Goal: Task Accomplishment & Management: Use online tool/utility

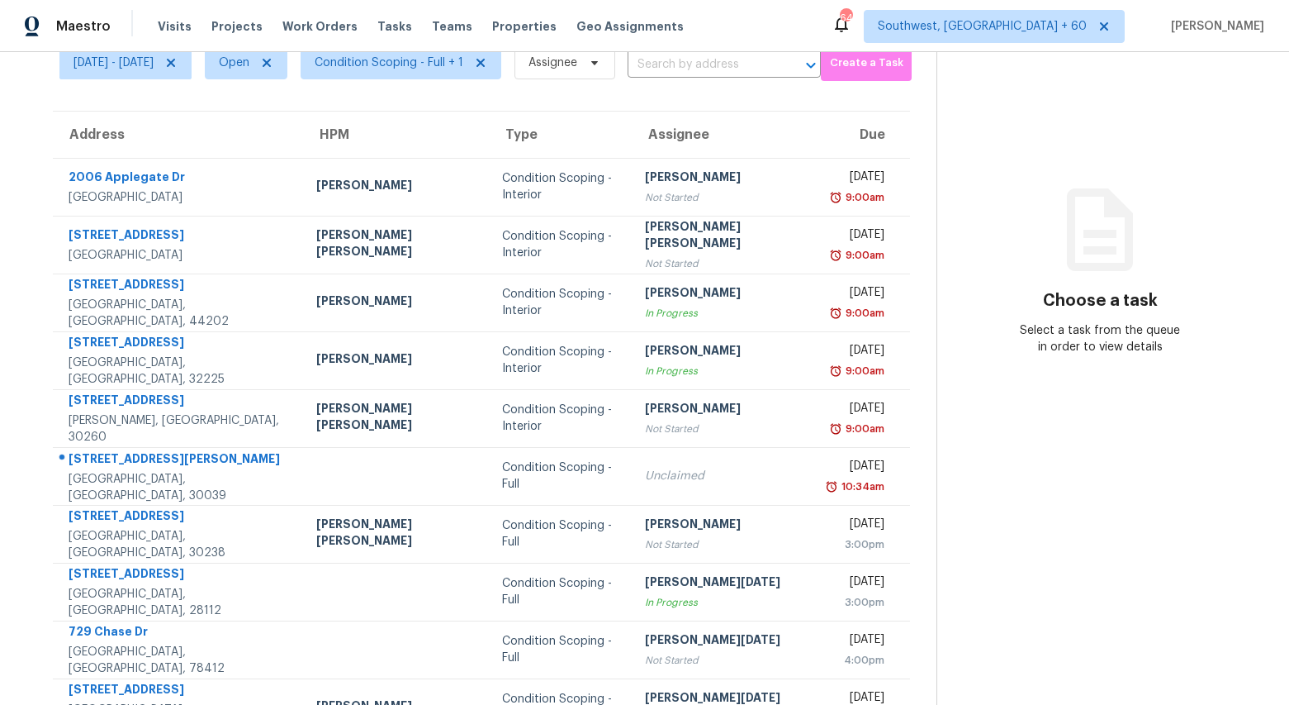
scroll to position [68, 0]
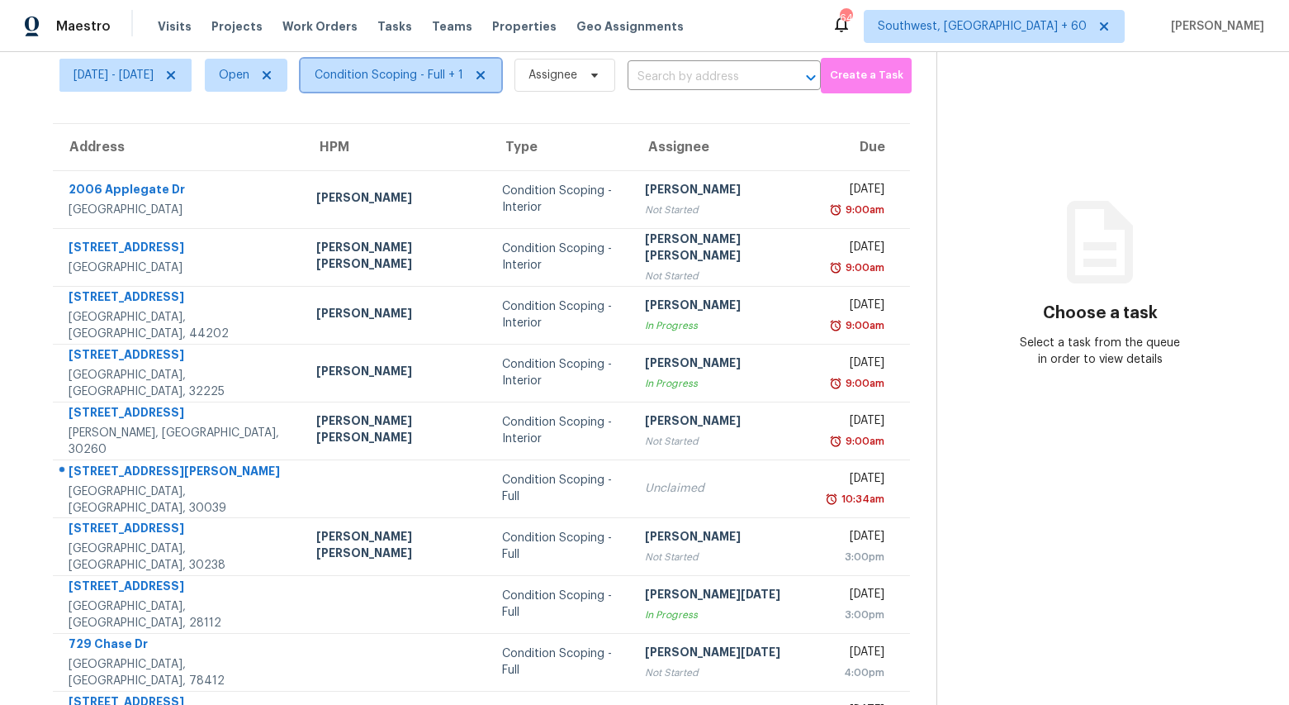
click at [418, 88] on span "Condition Scoping - Full + 1" at bounding box center [401, 75] width 201 height 33
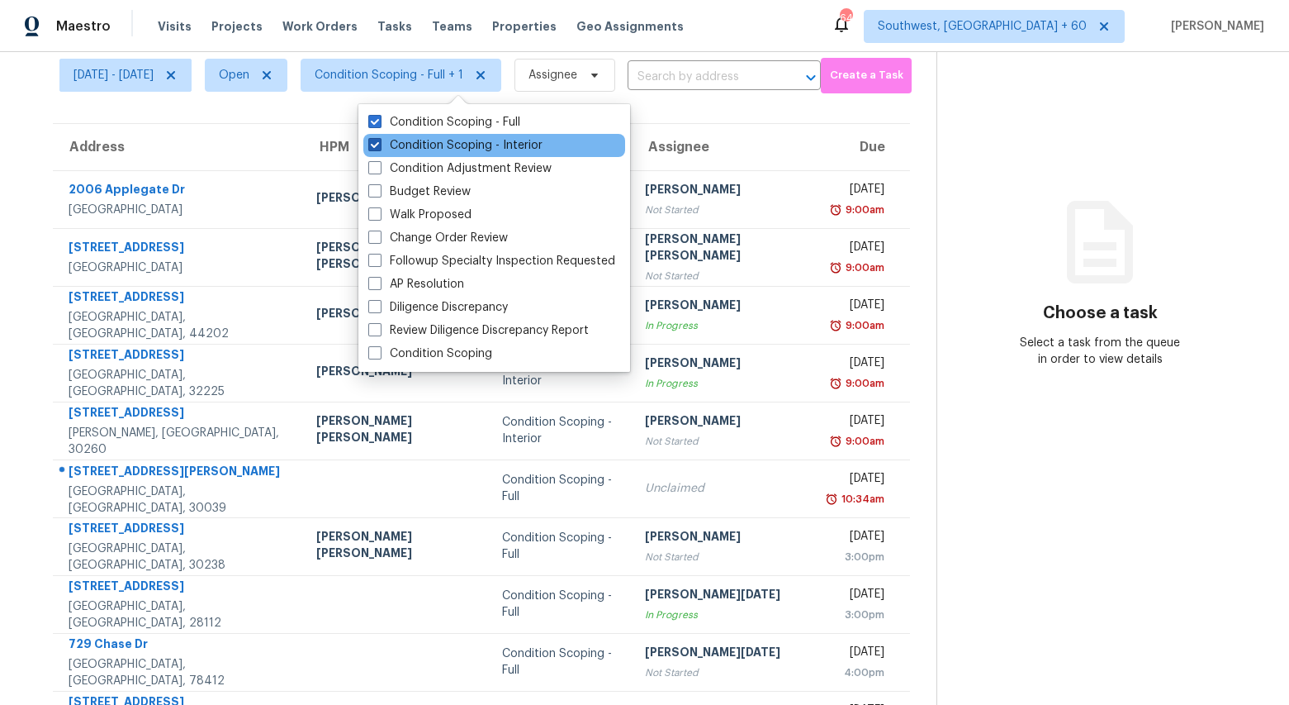
click at [416, 141] on label "Condition Scoping - Interior" at bounding box center [455, 145] width 174 height 17
click at [379, 141] on input "Condition Scoping - Interior" at bounding box center [373, 142] width 11 height 11
checkbox input "false"
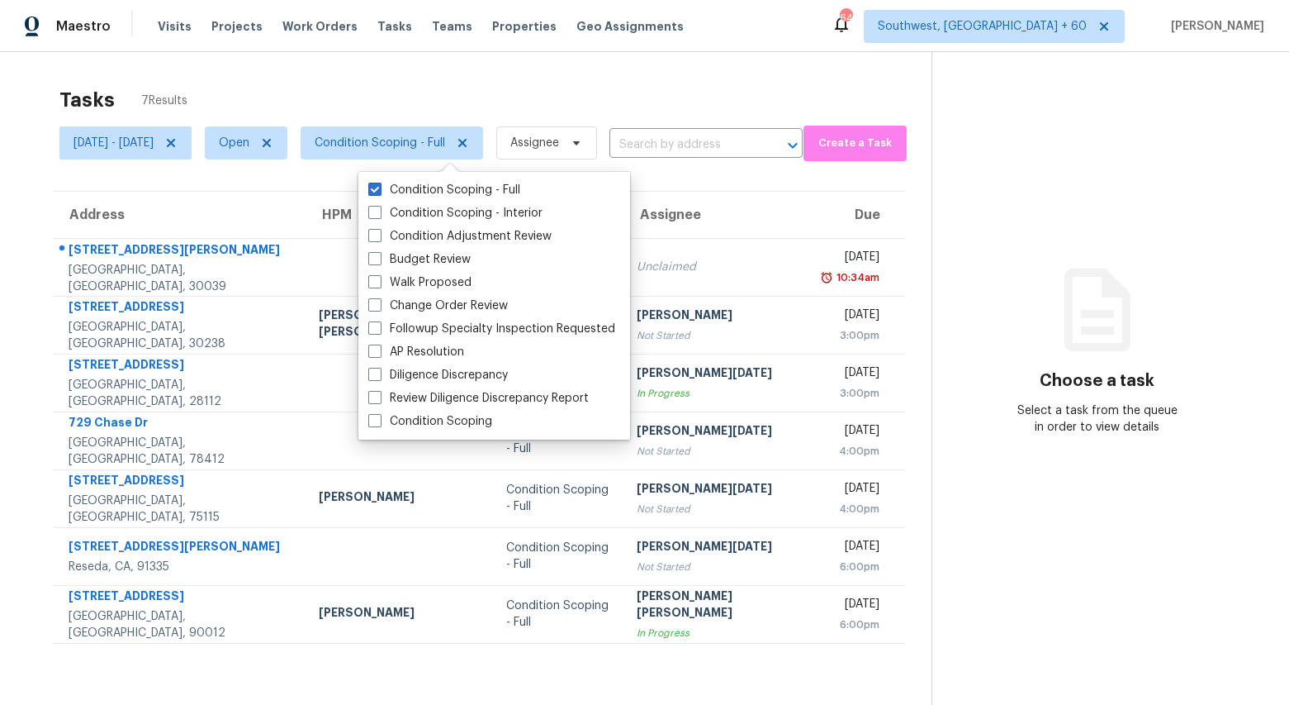
click at [648, 100] on div "Tasks 7 Results" at bounding box center [495, 99] width 872 height 43
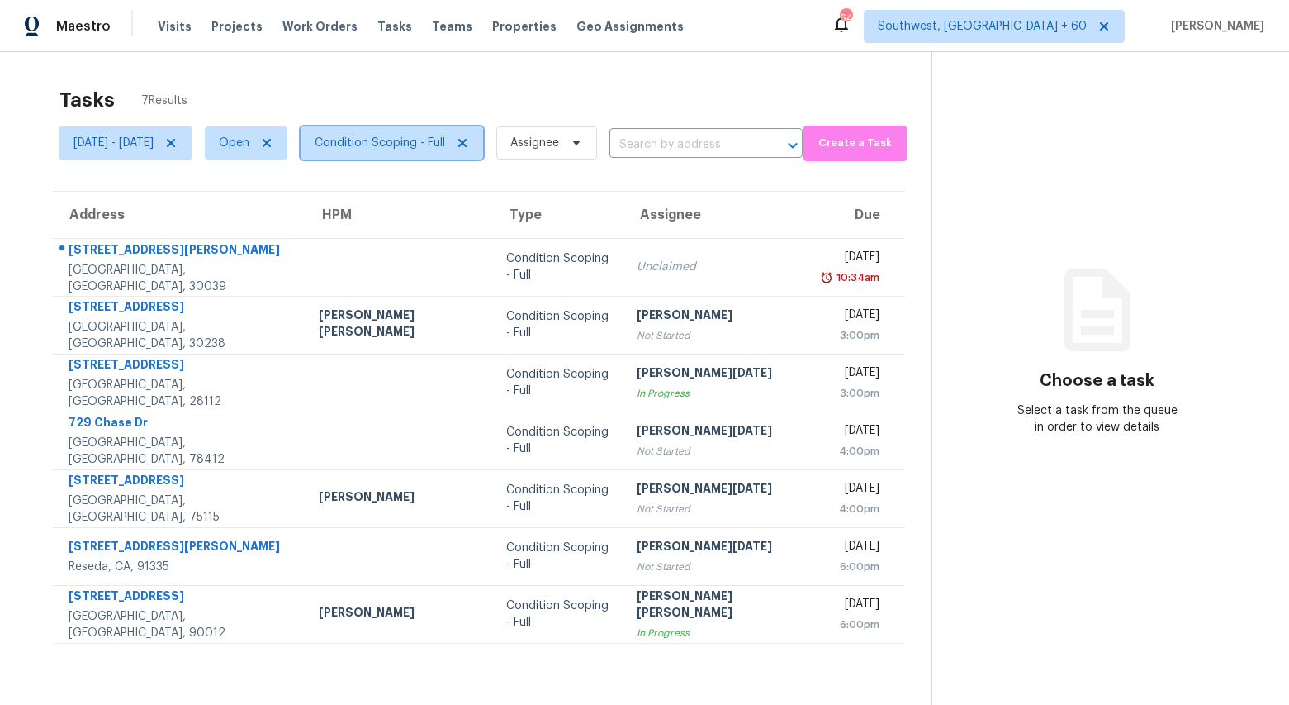
click at [445, 144] on span "Condition Scoping - Full" at bounding box center [380, 143] width 131 height 17
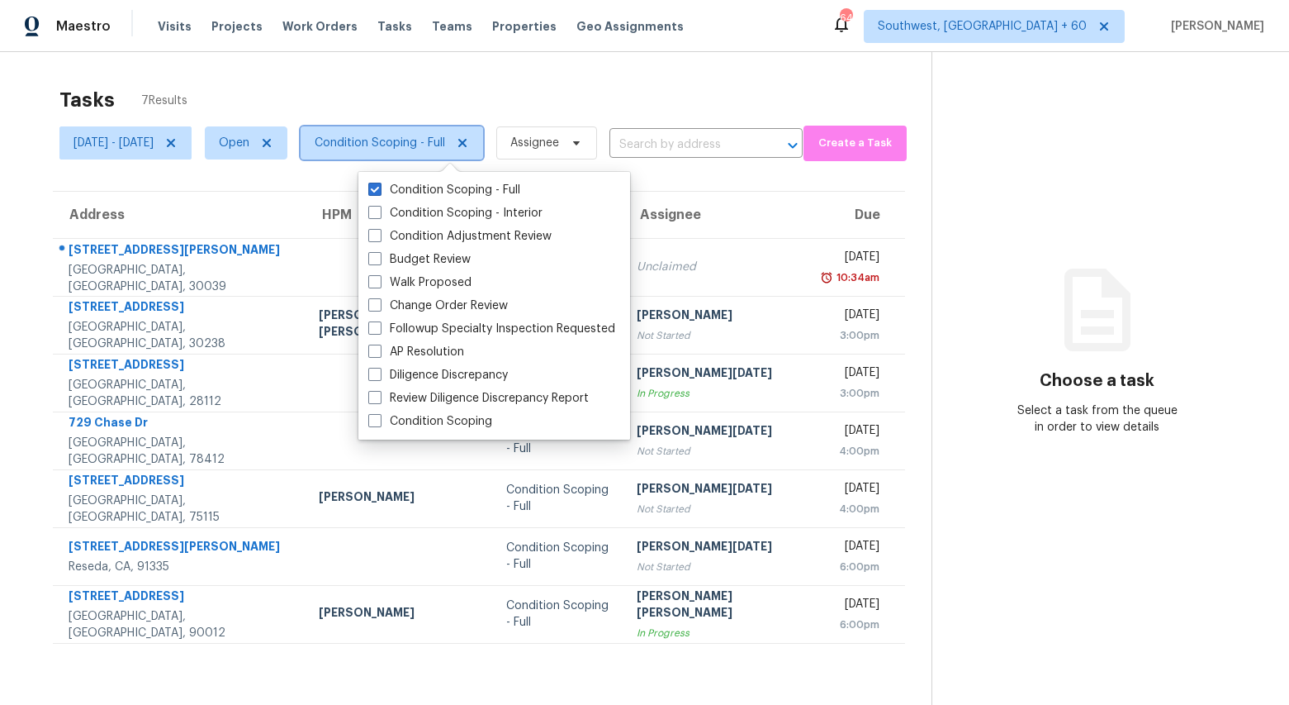
click at [445, 144] on span "Condition Scoping - Full" at bounding box center [380, 143] width 131 height 17
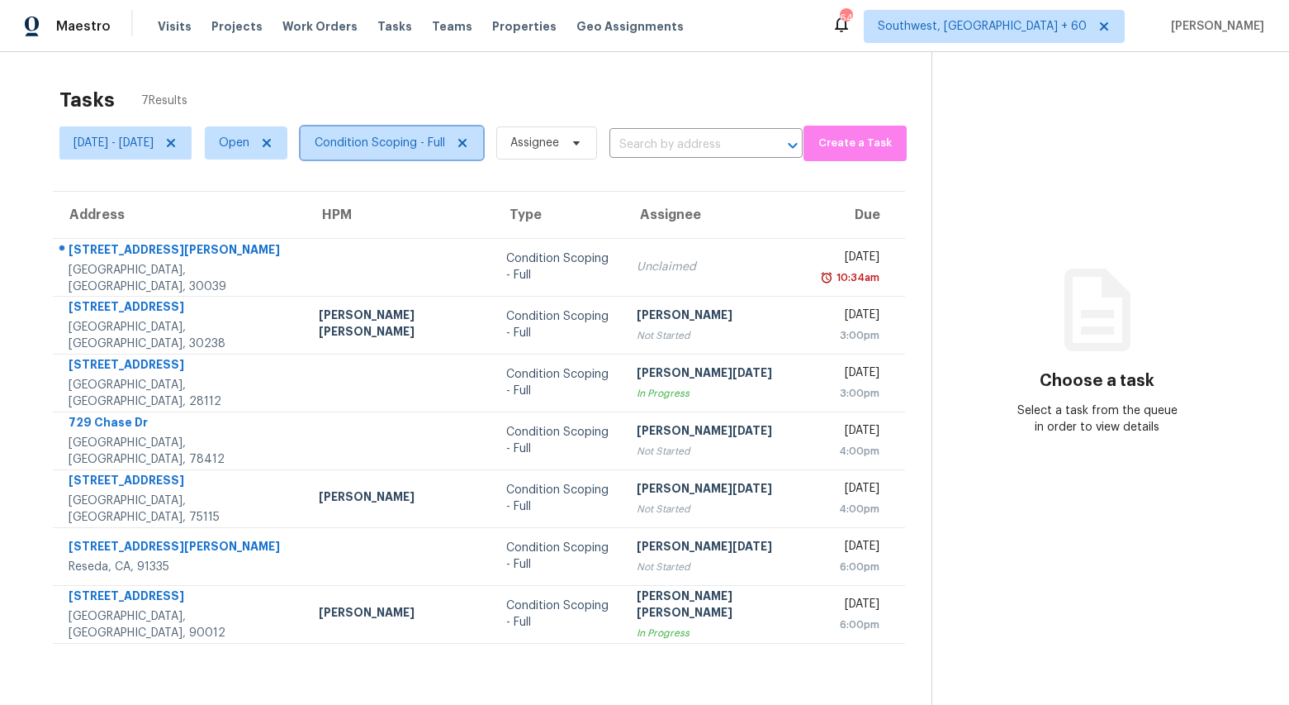
click at [455, 157] on span "Condition Scoping - Full" at bounding box center [392, 142] width 183 height 33
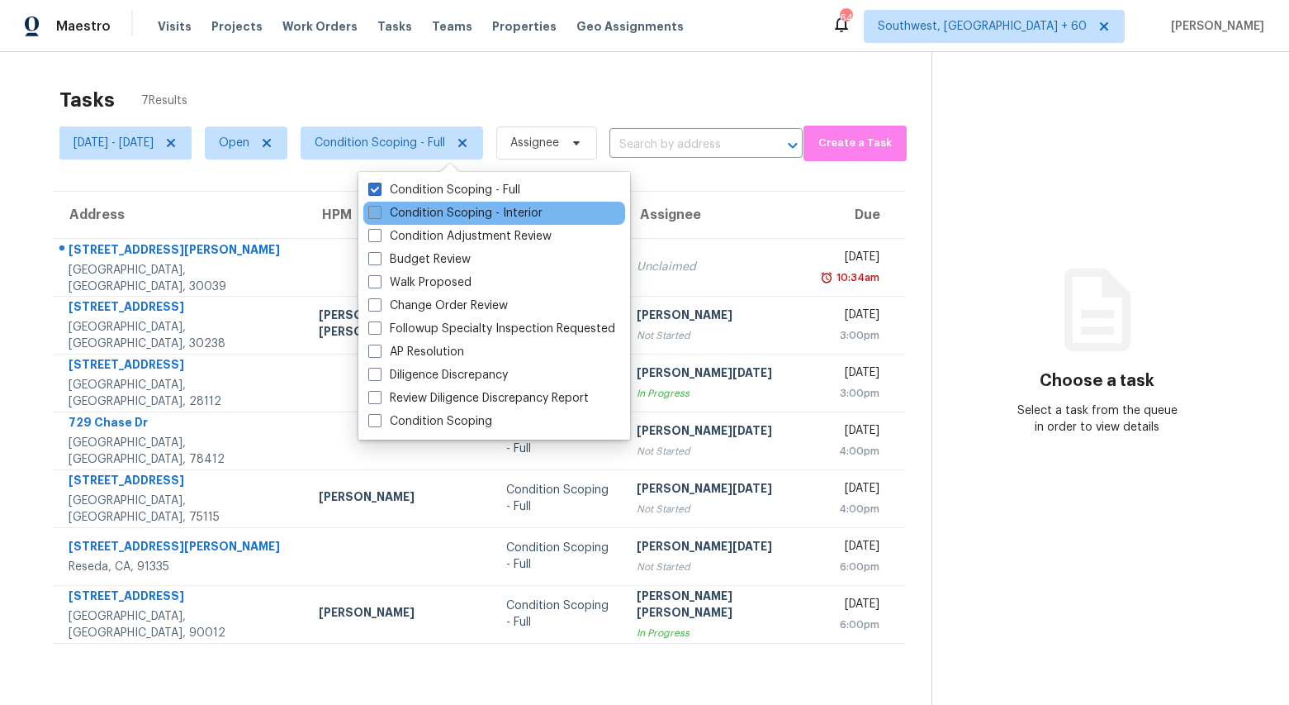
click at [444, 208] on label "Condition Scoping - Interior" at bounding box center [455, 213] width 174 height 17
click at [379, 208] on input "Condition Scoping - Interior" at bounding box center [373, 210] width 11 height 11
checkbox input "true"
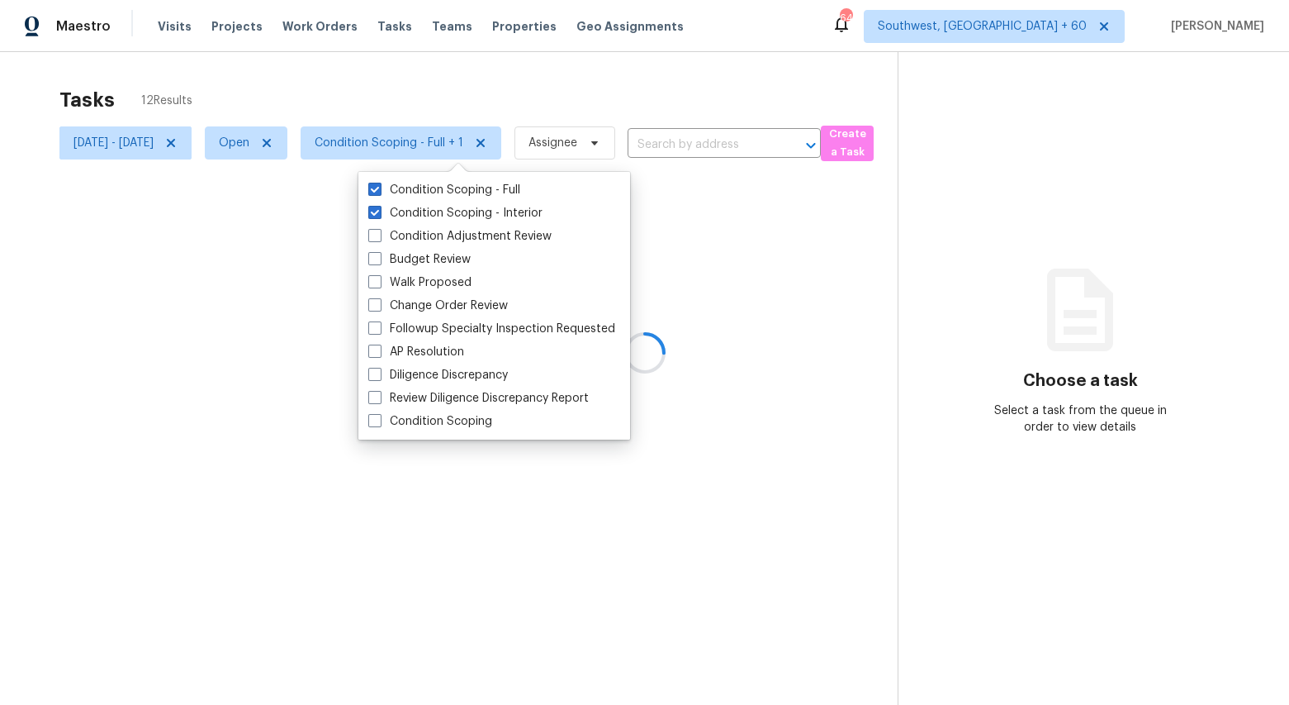
click at [404, 96] on div "Tasks 12 Results" at bounding box center [478, 99] width 838 height 43
